Goal: Transaction & Acquisition: Purchase product/service

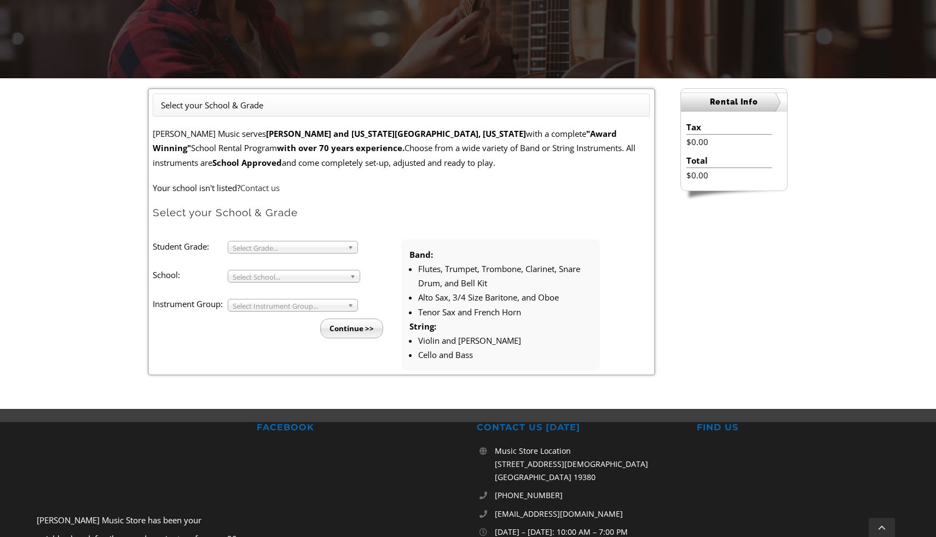
scroll to position [219, 0]
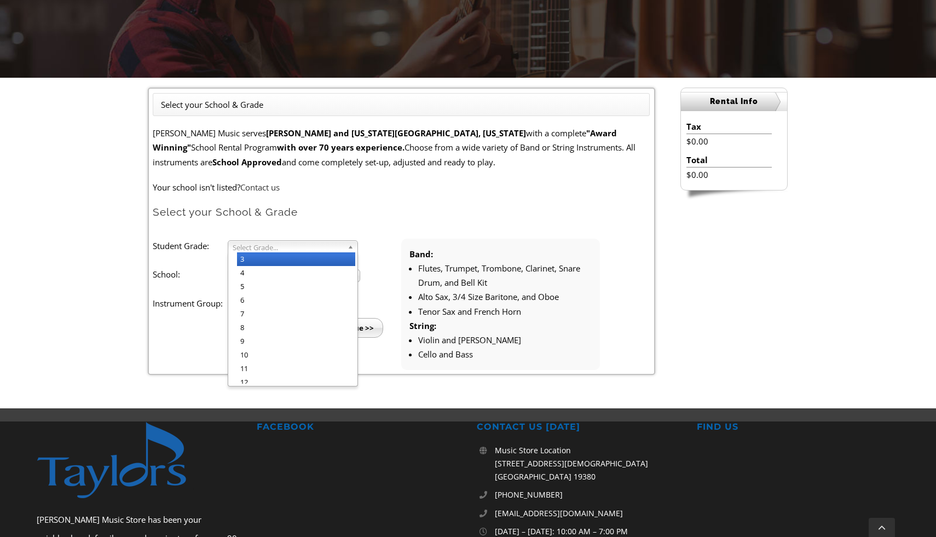
click at [329, 250] on span "Select Grade..." at bounding box center [288, 247] width 111 height 13
click at [297, 300] on li "6" at bounding box center [296, 301] width 118 height 14
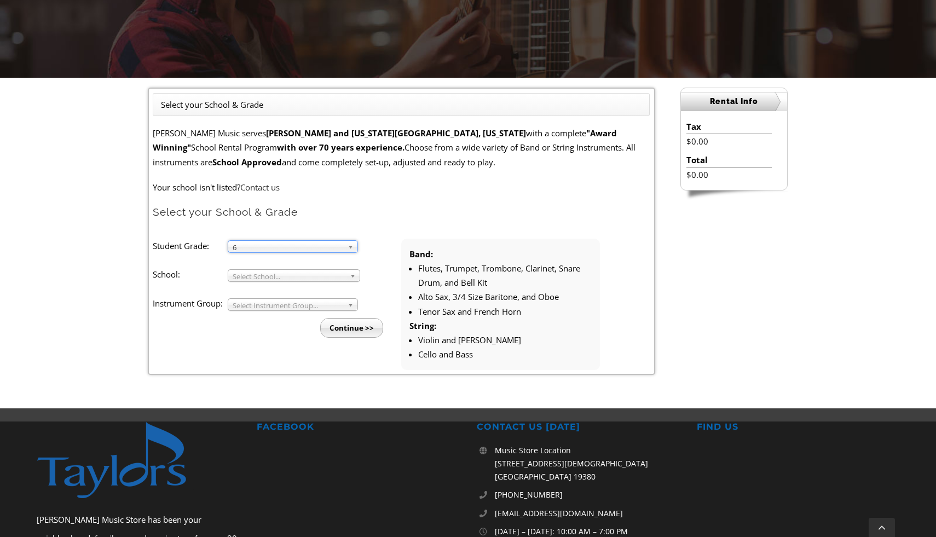
click at [304, 279] on span "Select School..." at bounding box center [289, 276] width 113 height 13
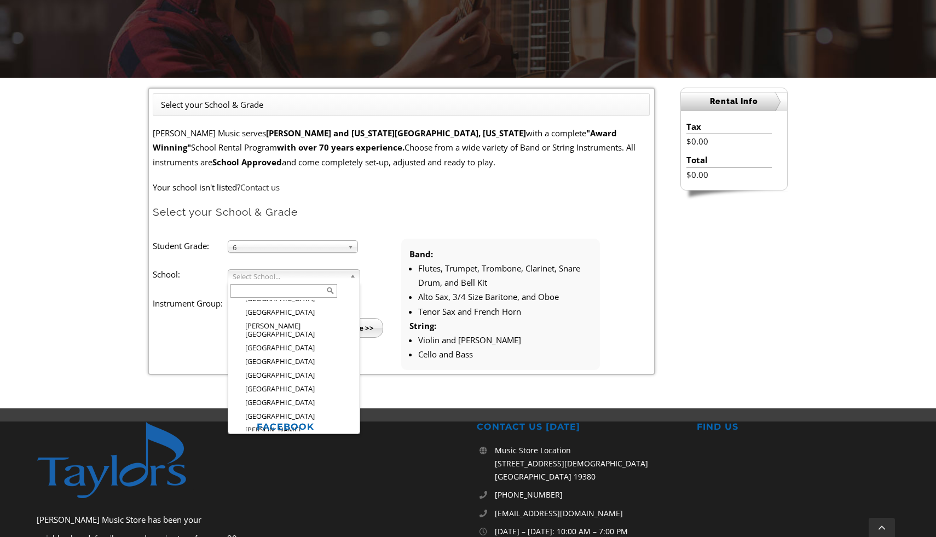
scroll to position [842, 0]
click at [297, 466] on li "[GEOGRAPHIC_DATA]" at bounding box center [297, 473] width 120 height 14
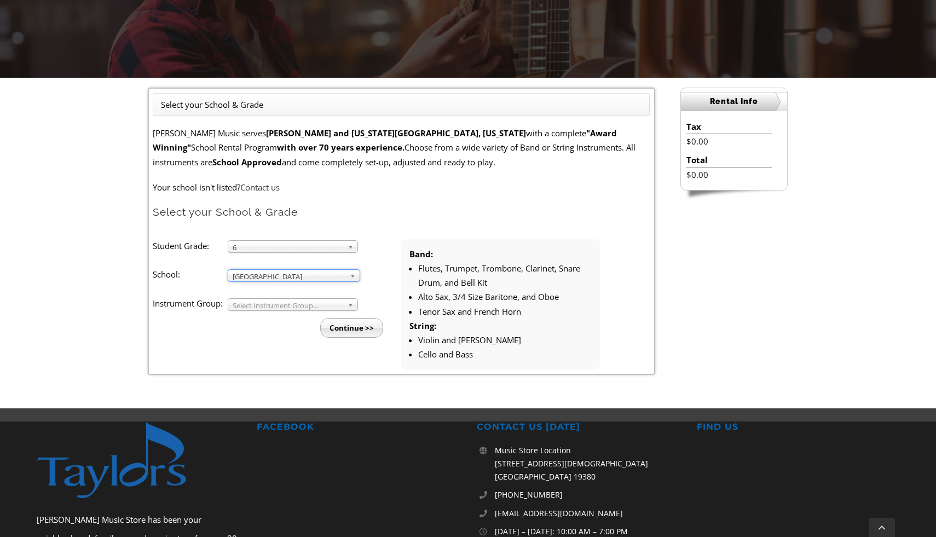
click at [295, 306] on span "Select Instrument Group..." at bounding box center [288, 305] width 111 height 13
click at [291, 317] on li "Band" at bounding box center [296, 318] width 118 height 14
click at [339, 331] on input "Continue >>" at bounding box center [351, 328] width 63 height 20
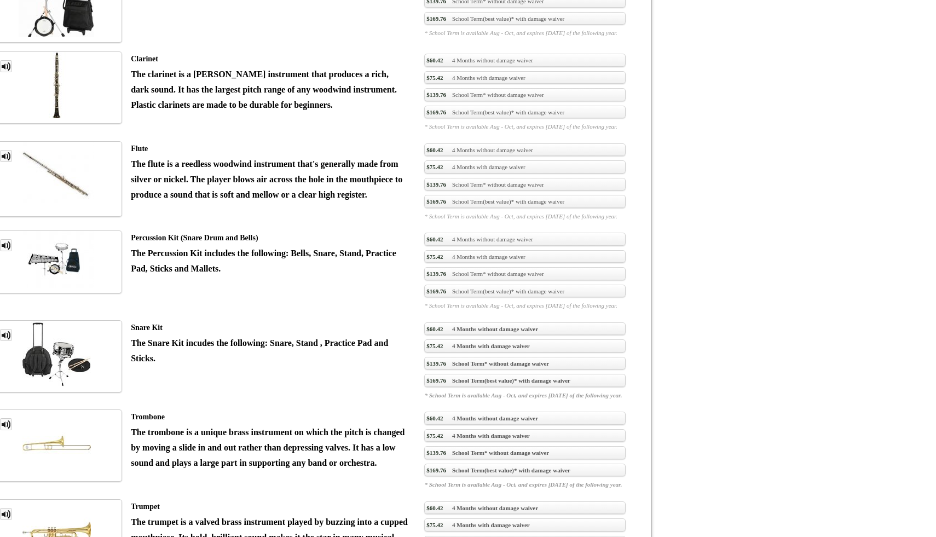
scroll to position [882, 0]
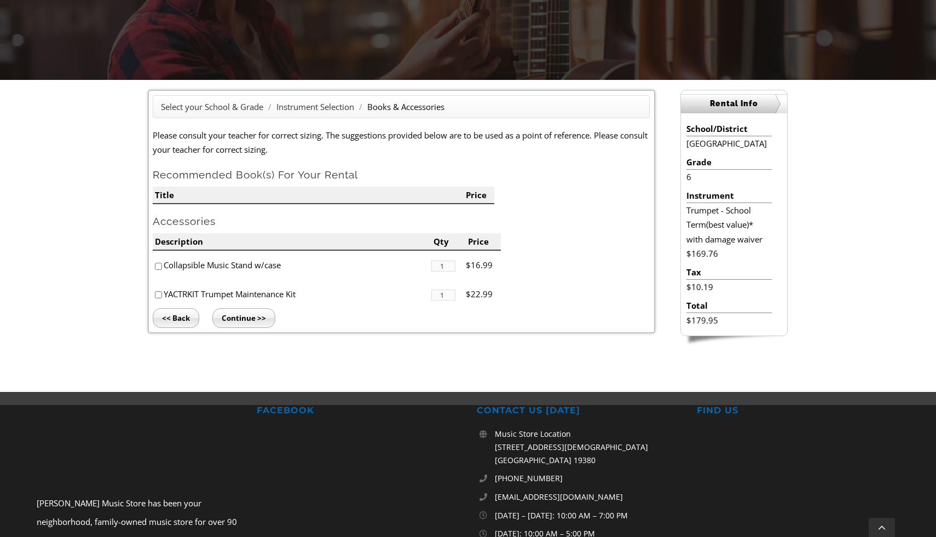
scroll to position [225, 0]
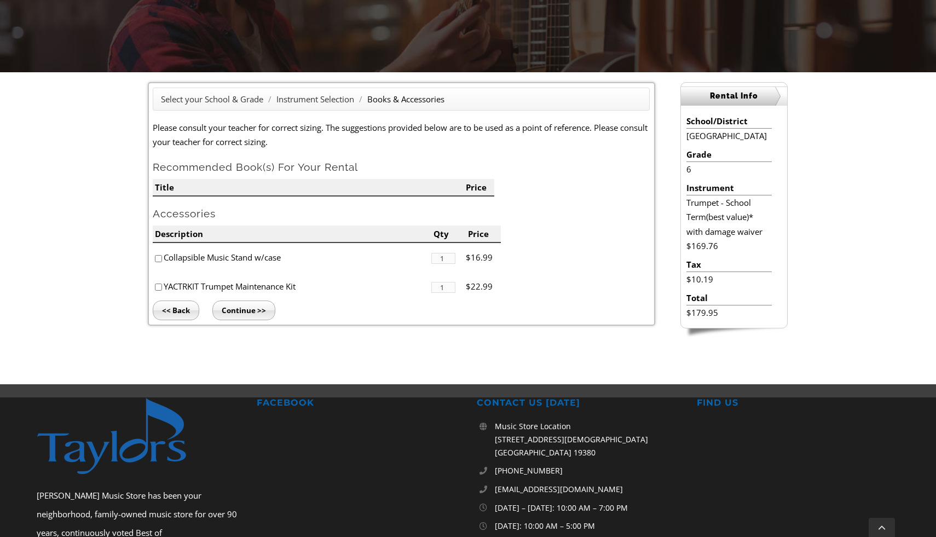
click at [161, 285] on input"] "checkbox" at bounding box center [158, 287] width 7 height 7
checkbox input"] "false"
click at [243, 306] on input "Continue >>" at bounding box center [243, 311] width 63 height 20
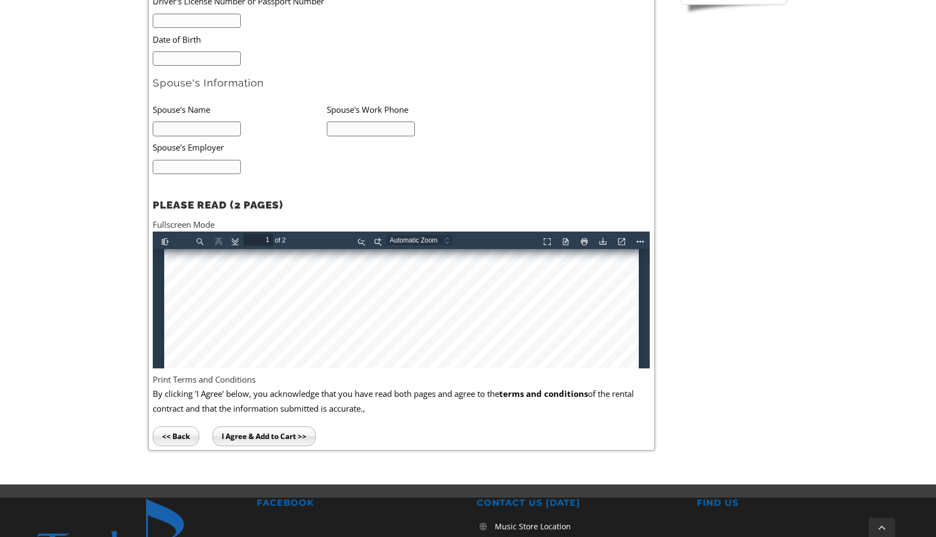
scroll to position [439, 0]
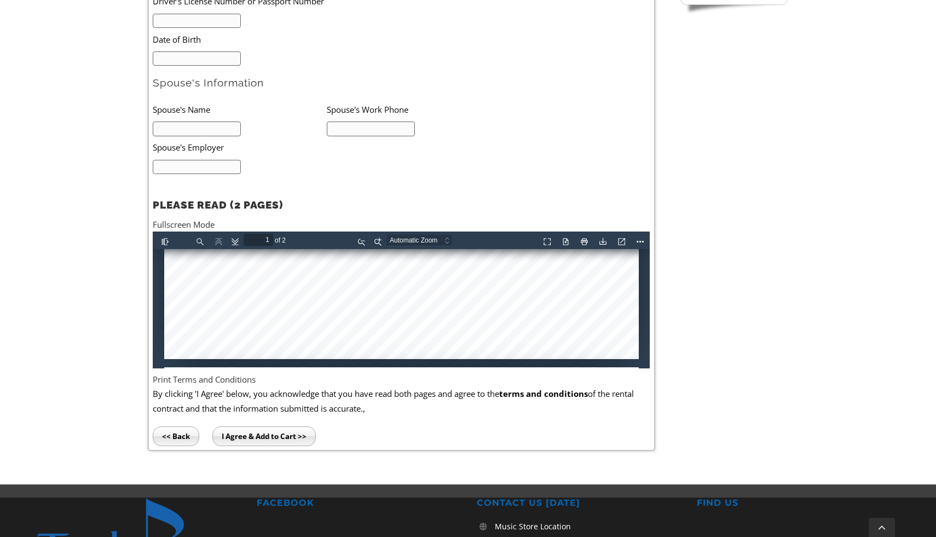
type input "2"
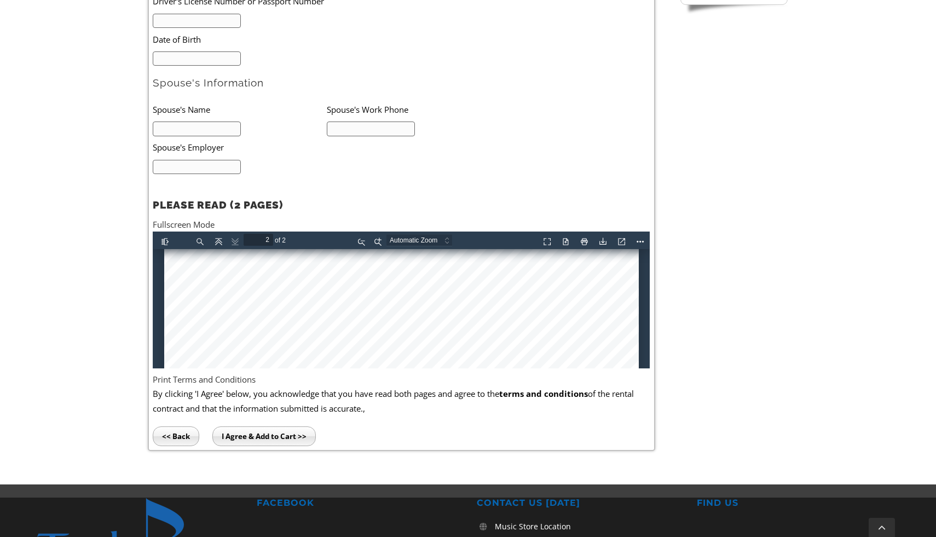
scroll to position [1463, 0]
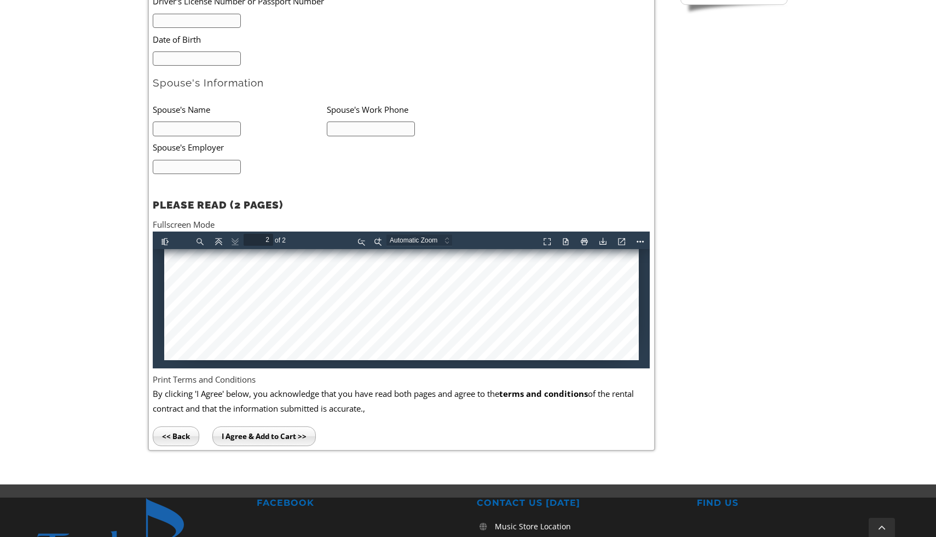
click at [237, 430] on input "I Agree & Add to Cart >>" at bounding box center [264, 437] width 104 height 20
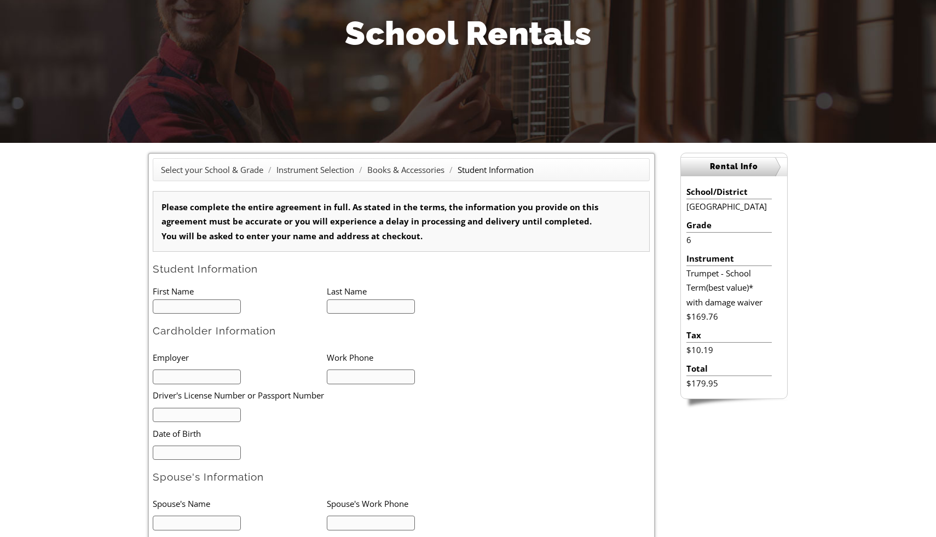
scroll to position [0, 0]
